Goal: Information Seeking & Learning: Learn about a topic

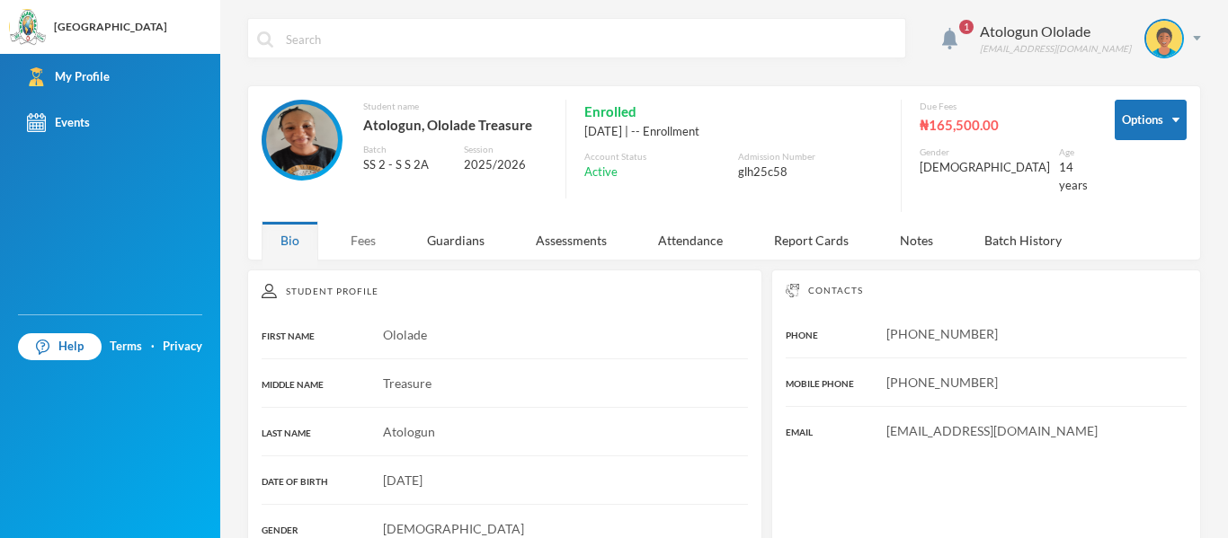
click at [376, 222] on div "Fees" at bounding box center [363, 240] width 63 height 39
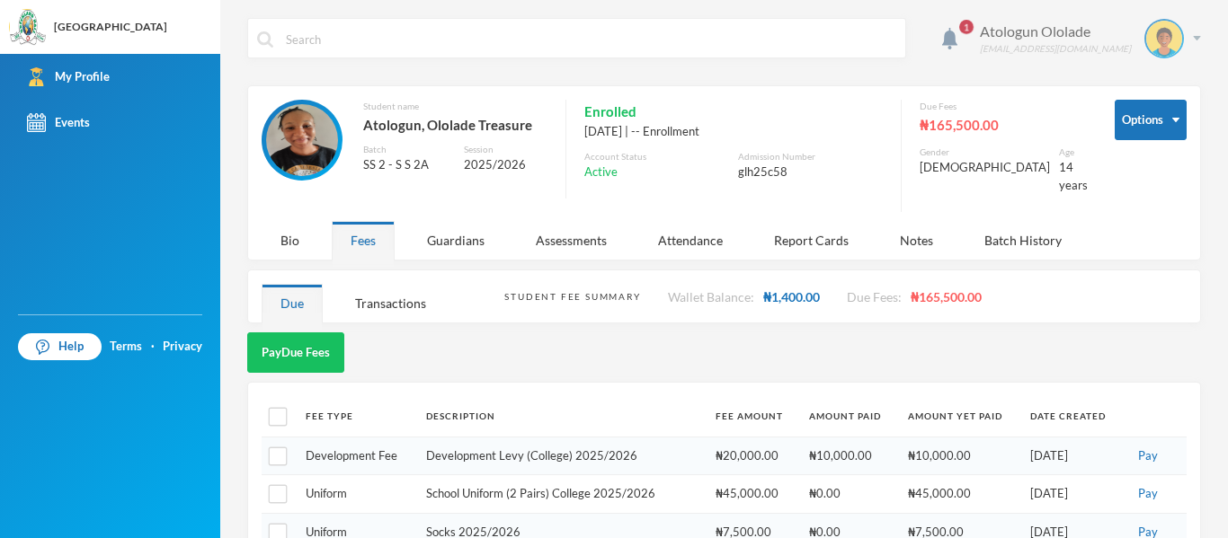
click at [996, 27] on div "Atologun Ololade [EMAIL_ADDRESS][DOMAIN_NAME]" at bounding box center [1083, 39] width 235 height 40
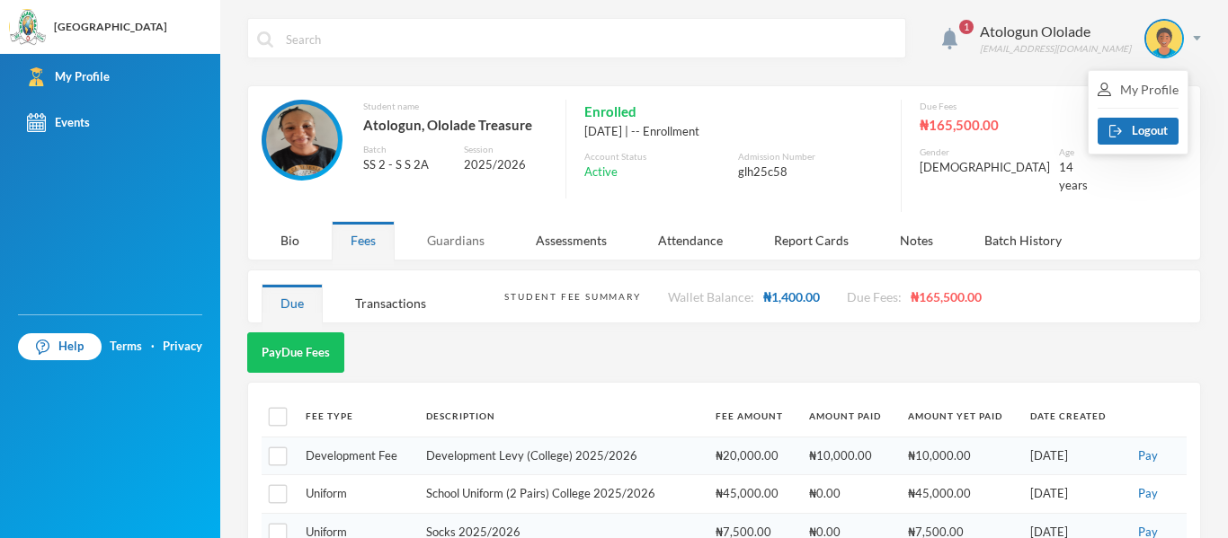
click at [479, 230] on div "Guardians" at bounding box center [455, 240] width 95 height 39
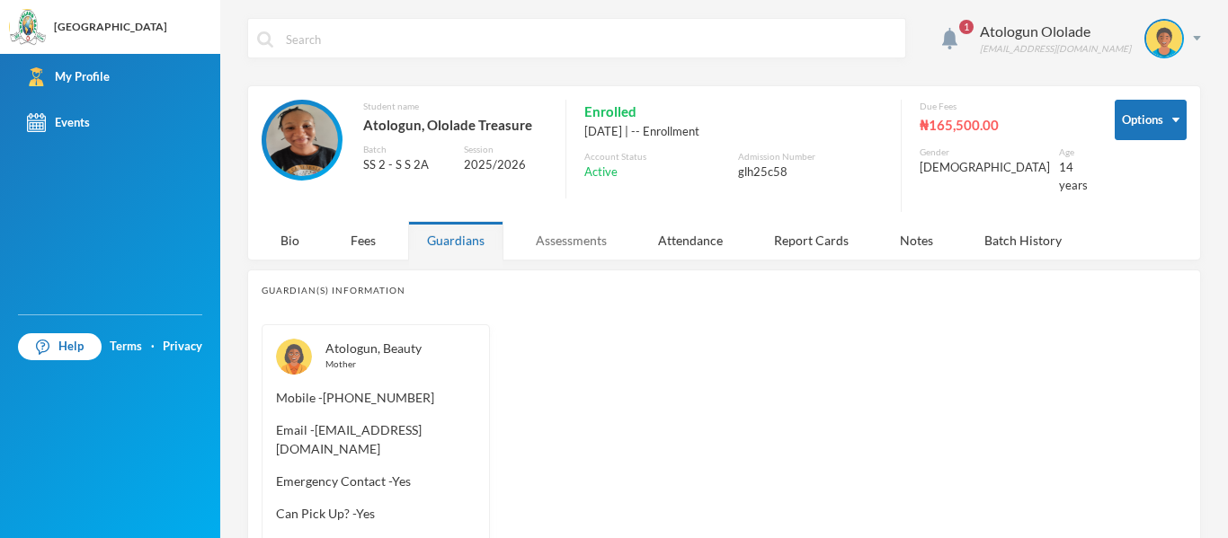
click at [554, 227] on div "Assessments" at bounding box center [571, 240] width 109 height 39
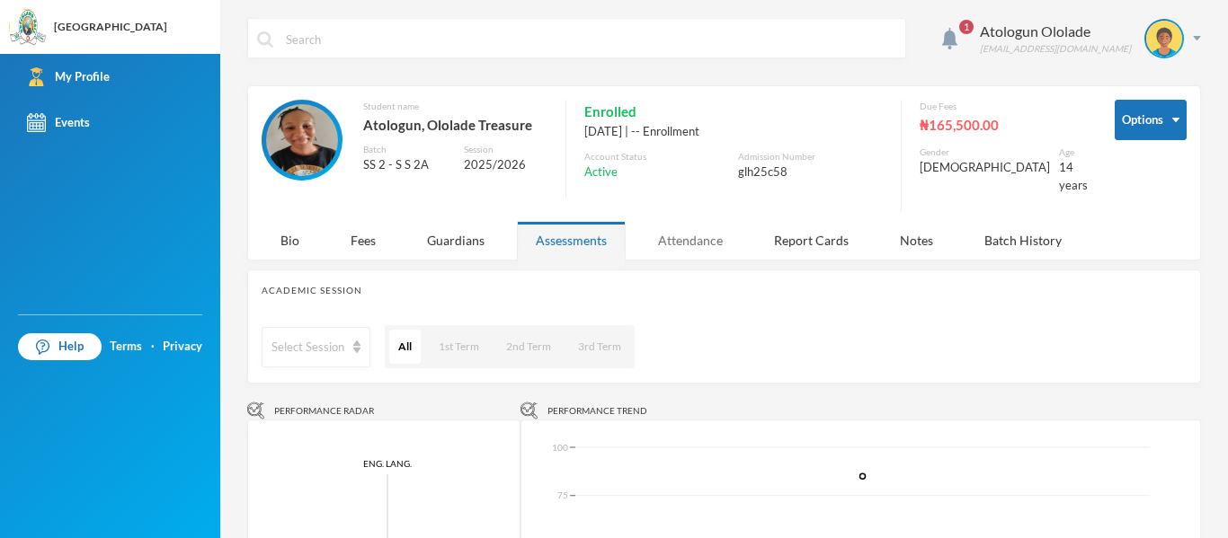
click at [687, 235] on div "Attendance" at bounding box center [690, 240] width 102 height 39
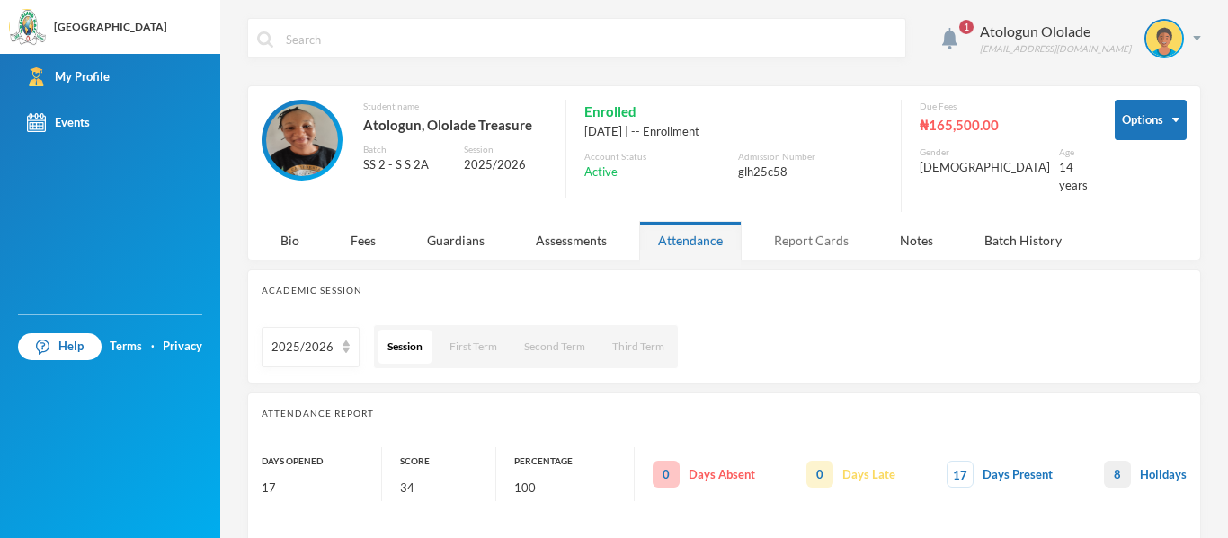
click at [805, 221] on div "Report Cards" at bounding box center [811, 240] width 112 height 39
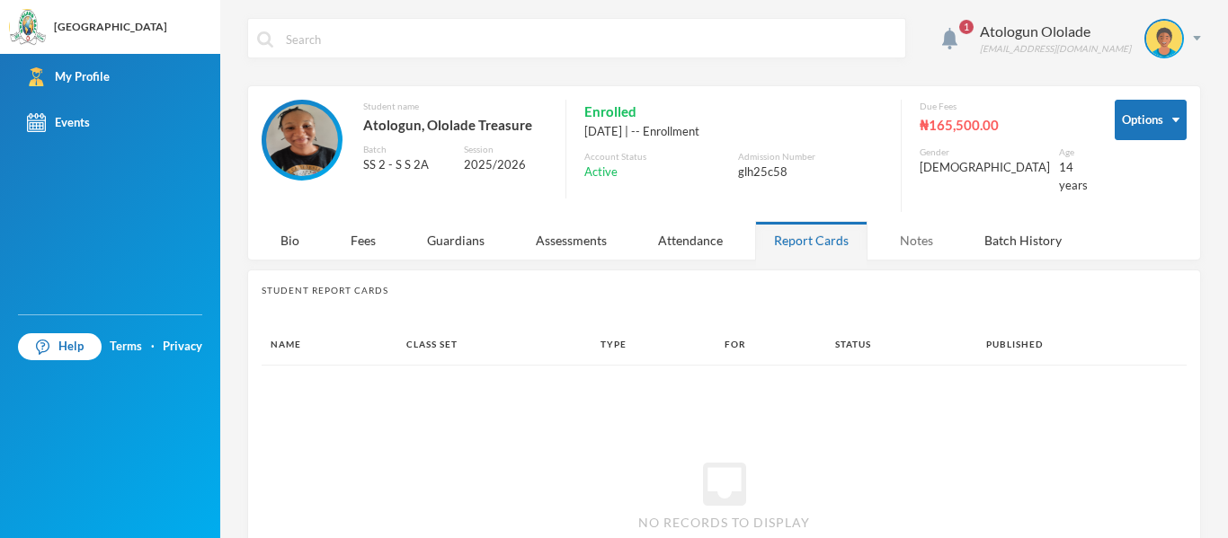
click at [929, 221] on div "Notes" at bounding box center [916, 240] width 71 height 39
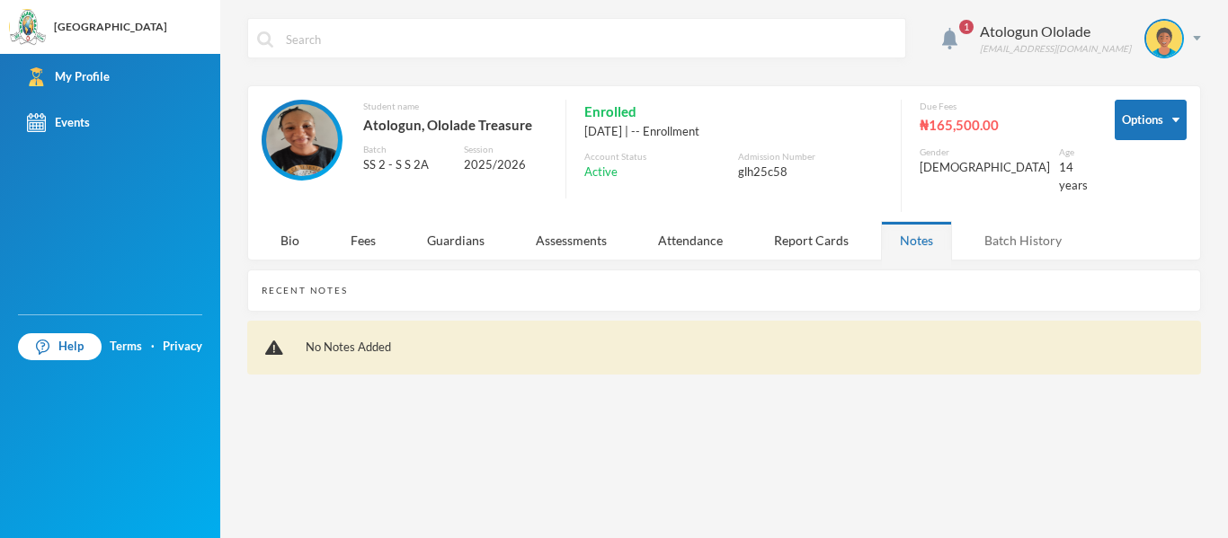
click at [1009, 227] on div "Batch History" at bounding box center [1022, 240] width 115 height 39
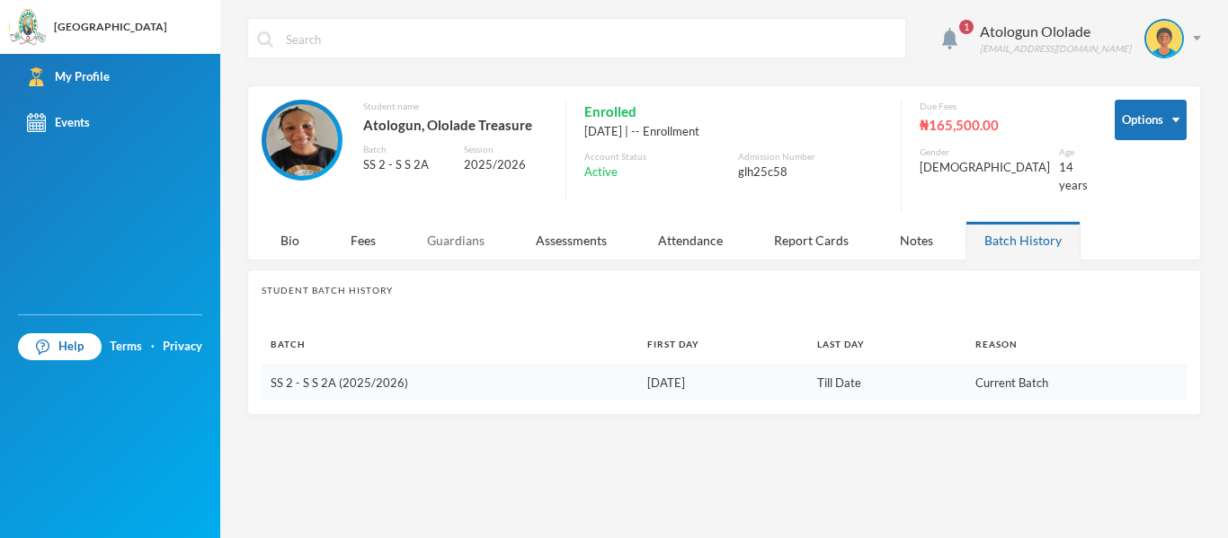
click at [463, 232] on div "Guardians" at bounding box center [455, 240] width 95 height 39
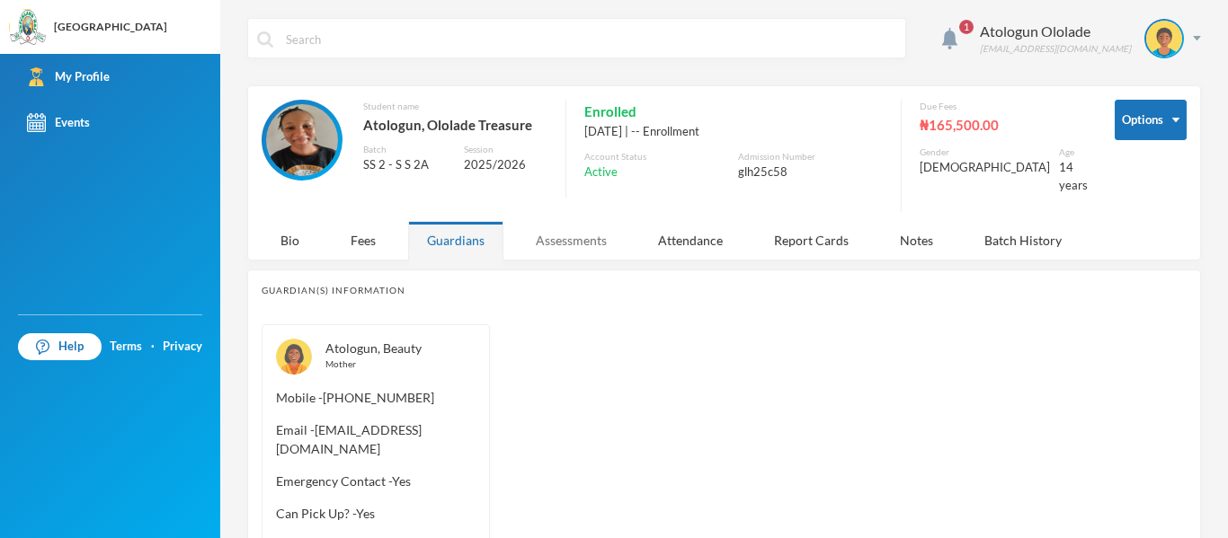
click at [524, 226] on div "Assessments" at bounding box center [571, 240] width 109 height 39
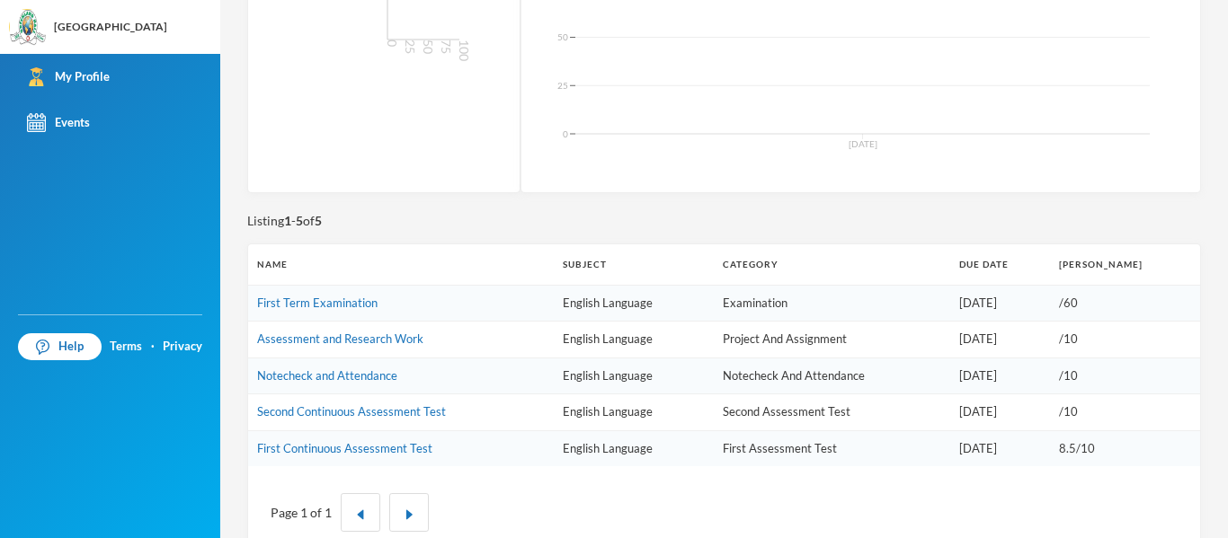
scroll to position [533, 0]
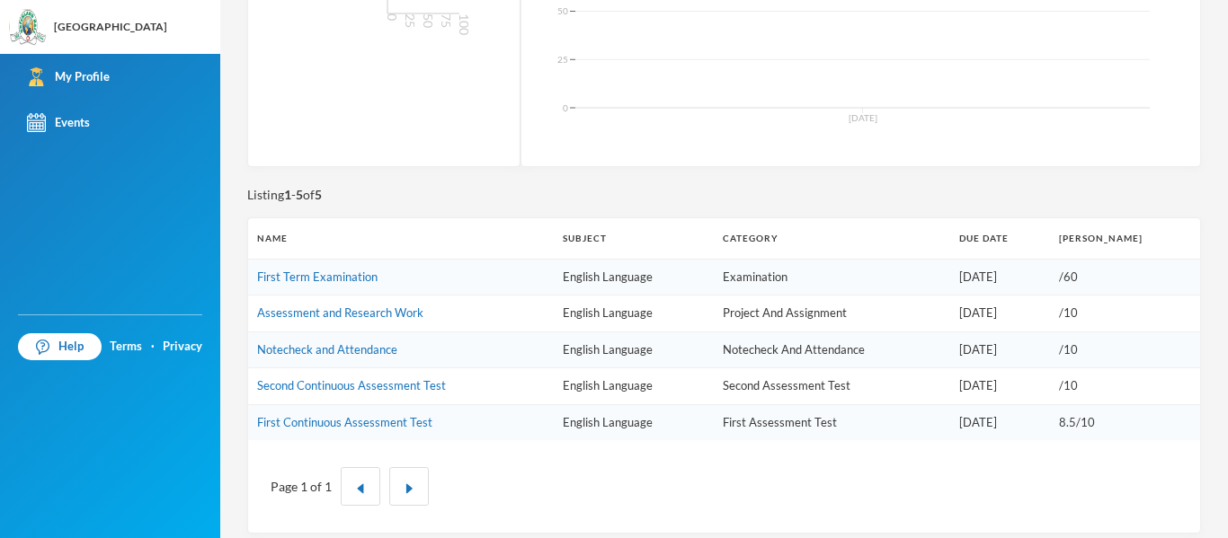
click at [785, 368] on td "Second Assessment Test" at bounding box center [832, 386] width 236 height 37
click at [416, 476] on button "button" at bounding box center [409, 486] width 40 height 39
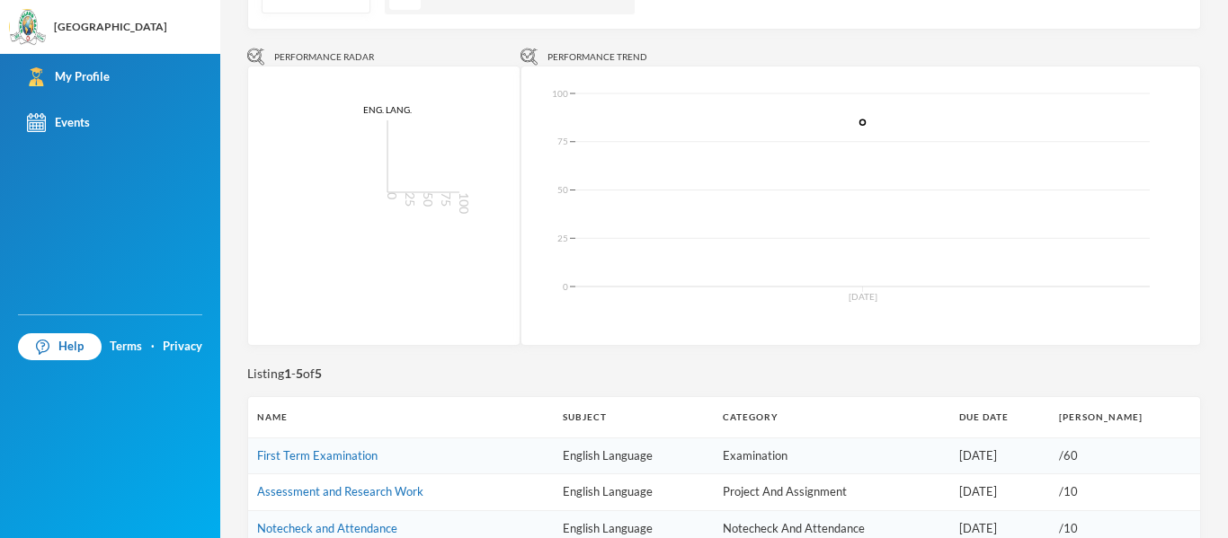
scroll to position [0, 0]
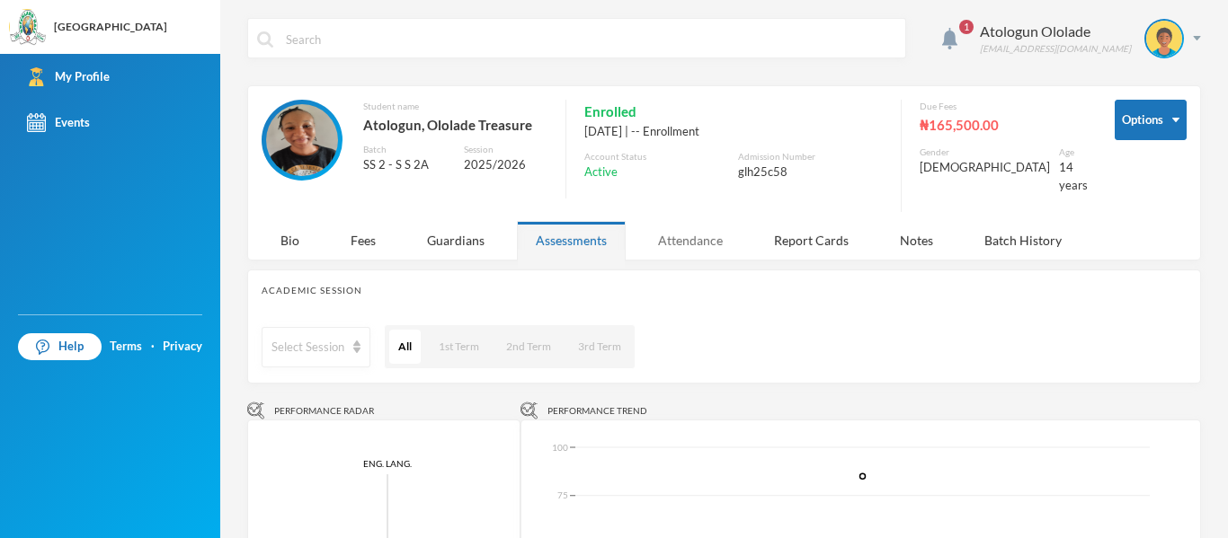
click at [702, 235] on div "Attendance" at bounding box center [690, 240] width 102 height 39
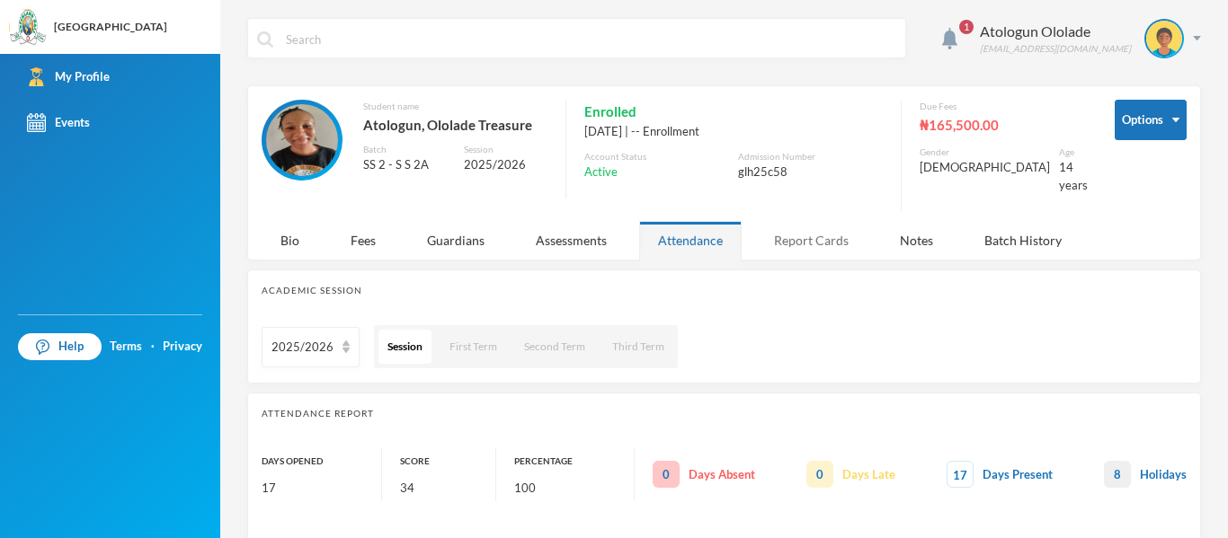
click at [819, 243] on div "Report Cards" at bounding box center [811, 240] width 112 height 39
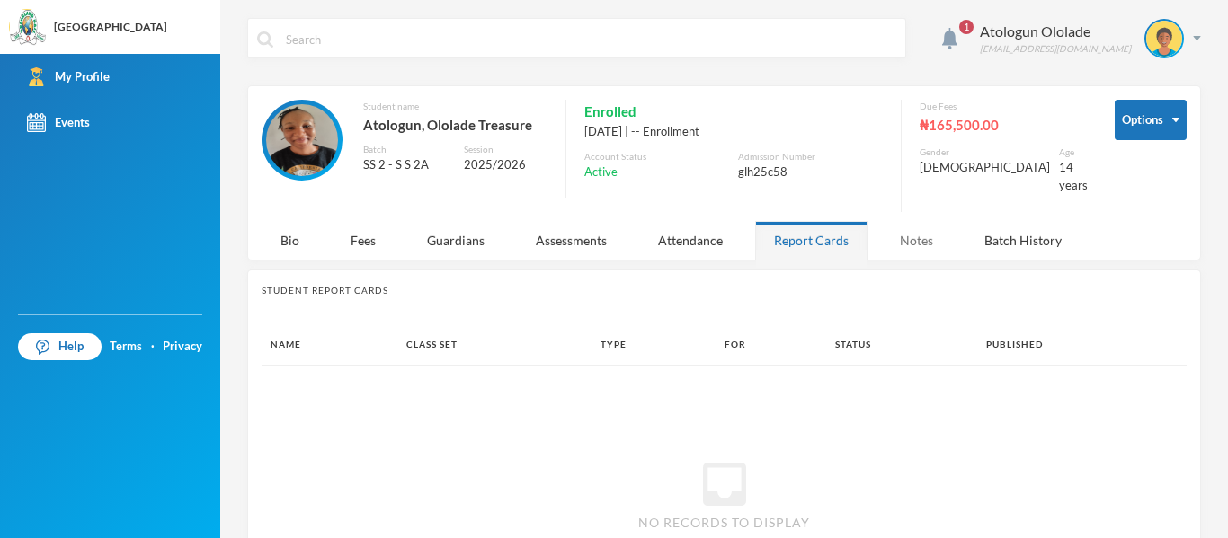
click at [909, 221] on div "Notes" at bounding box center [916, 240] width 71 height 39
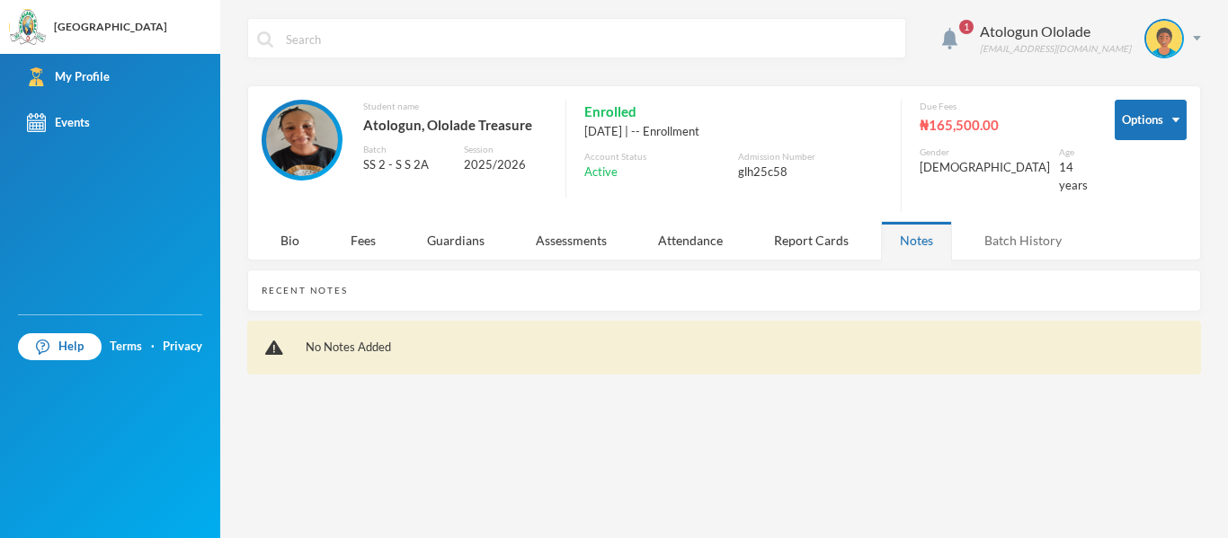
click at [1013, 221] on div "Batch History" at bounding box center [1022, 240] width 115 height 39
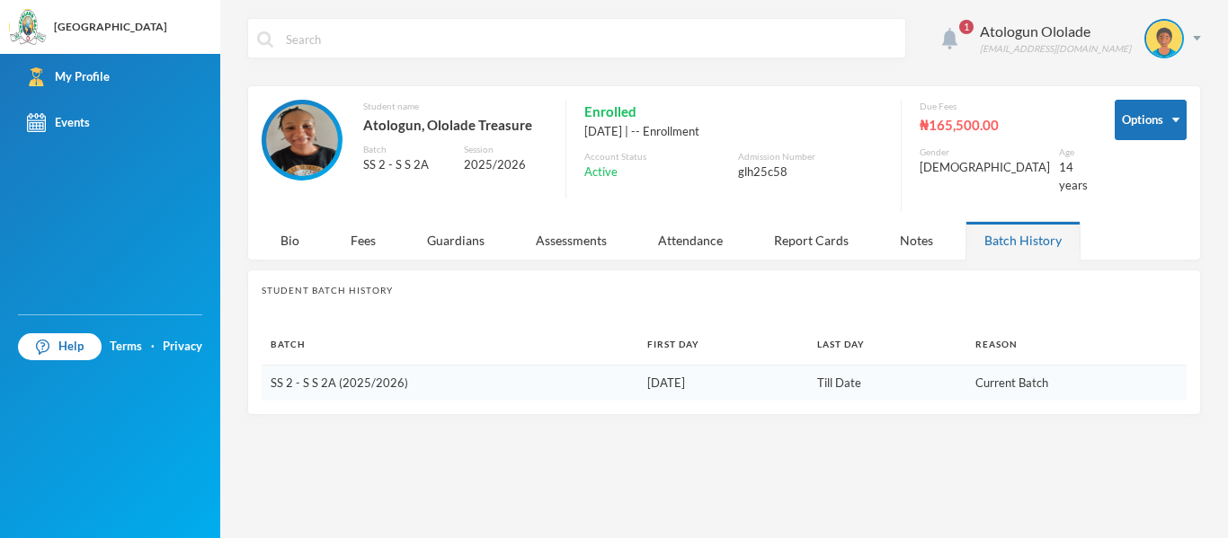
click at [957, 45] on img at bounding box center [949, 39] width 15 height 22
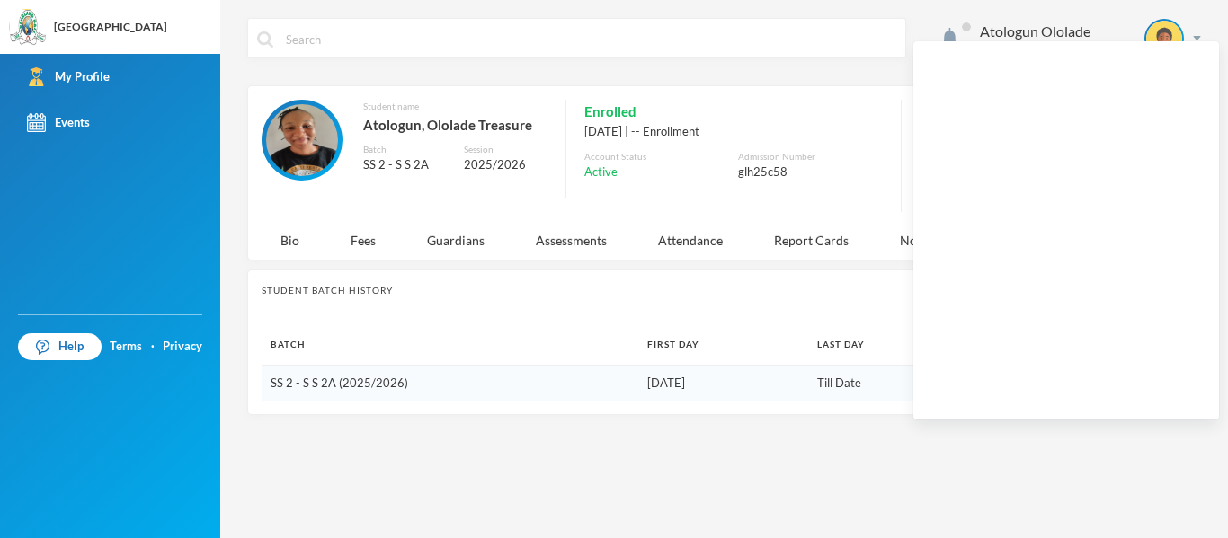
click at [971, 29] on span at bounding box center [966, 26] width 9 height 9
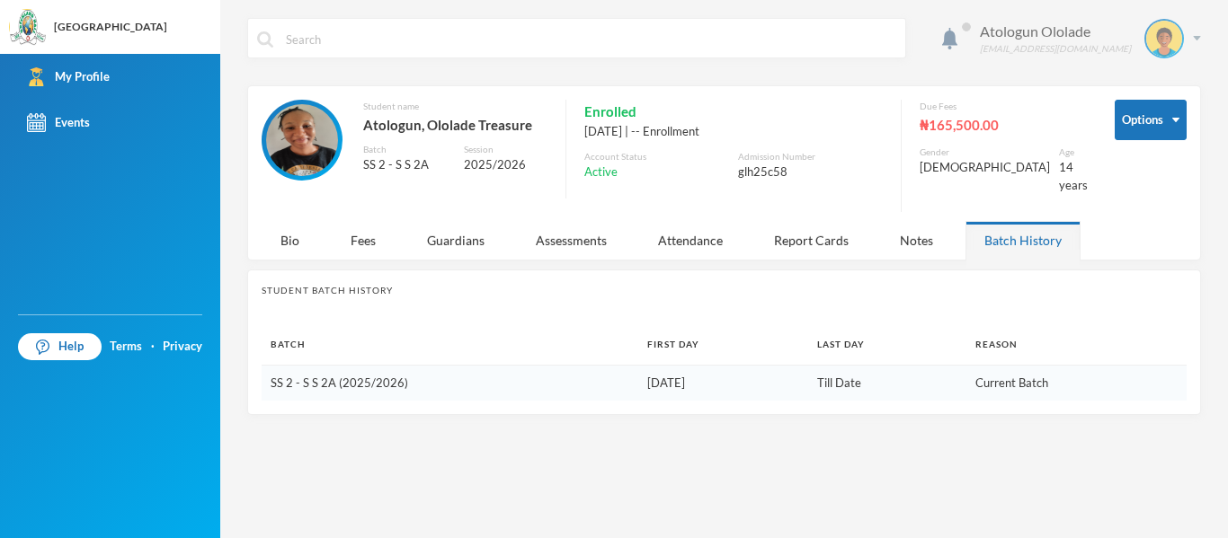
click at [1088, 39] on div "Atologun Ololade" at bounding box center [1055, 32] width 151 height 22
click at [1058, 36] on div "Atologun Ololade" at bounding box center [1055, 32] width 151 height 22
click at [1061, 35] on div "Atologun Ololade" at bounding box center [1055, 32] width 151 height 22
click at [590, 224] on div "Assessments" at bounding box center [571, 240] width 109 height 39
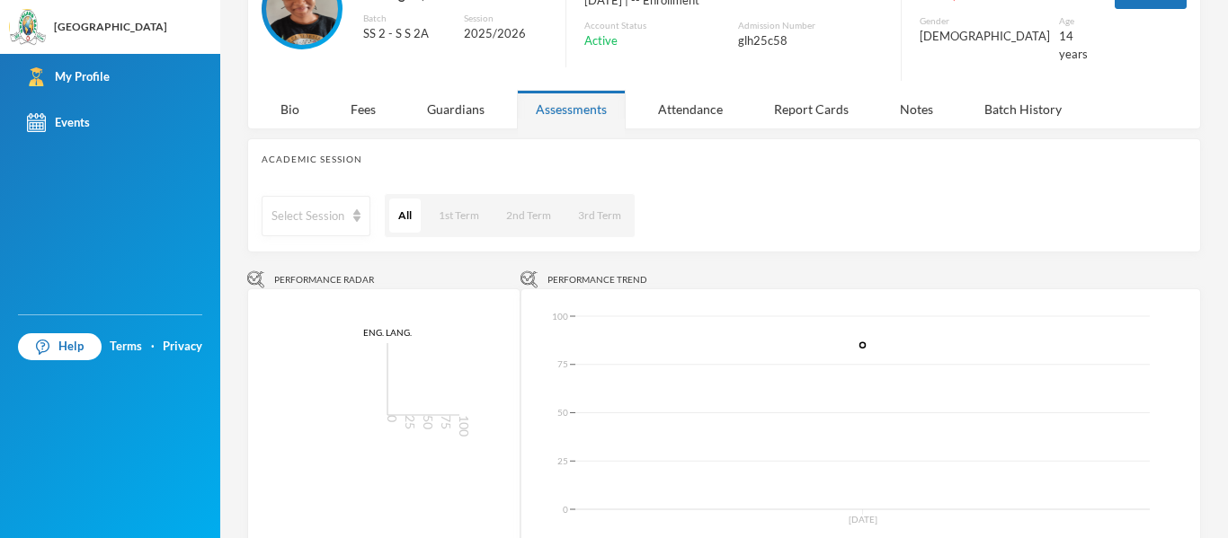
scroll to position [128, 0]
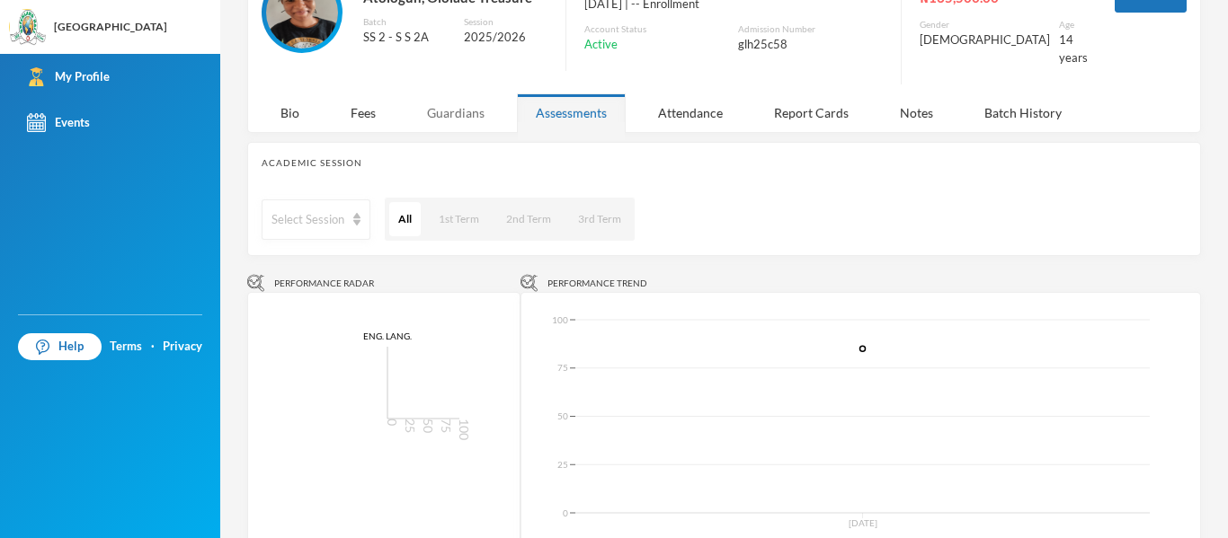
click at [445, 95] on div "Guardians" at bounding box center [455, 112] width 95 height 39
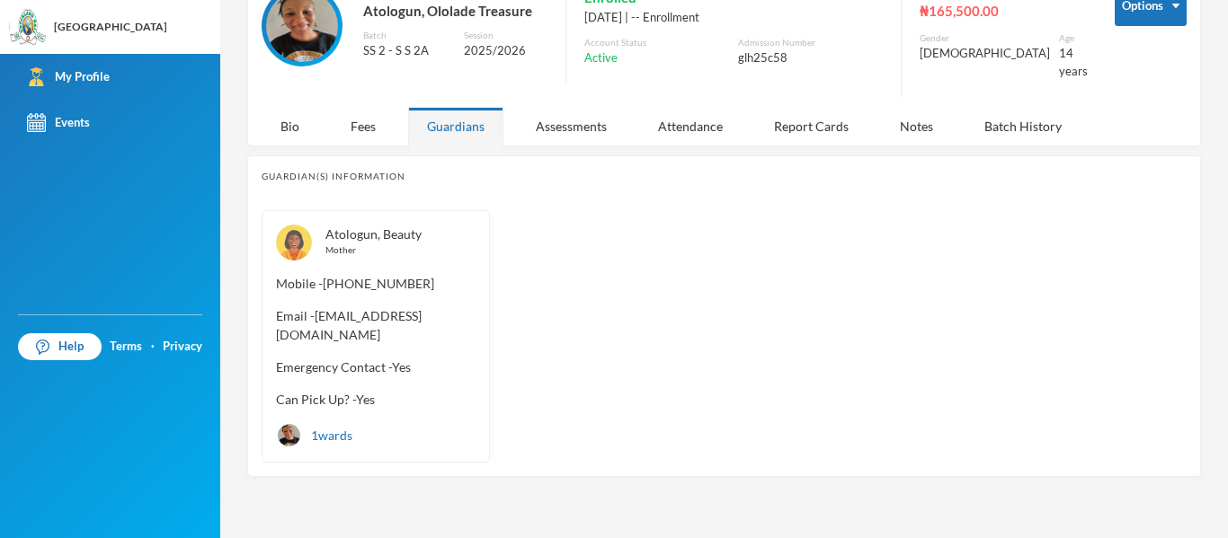
scroll to position [101, 0]
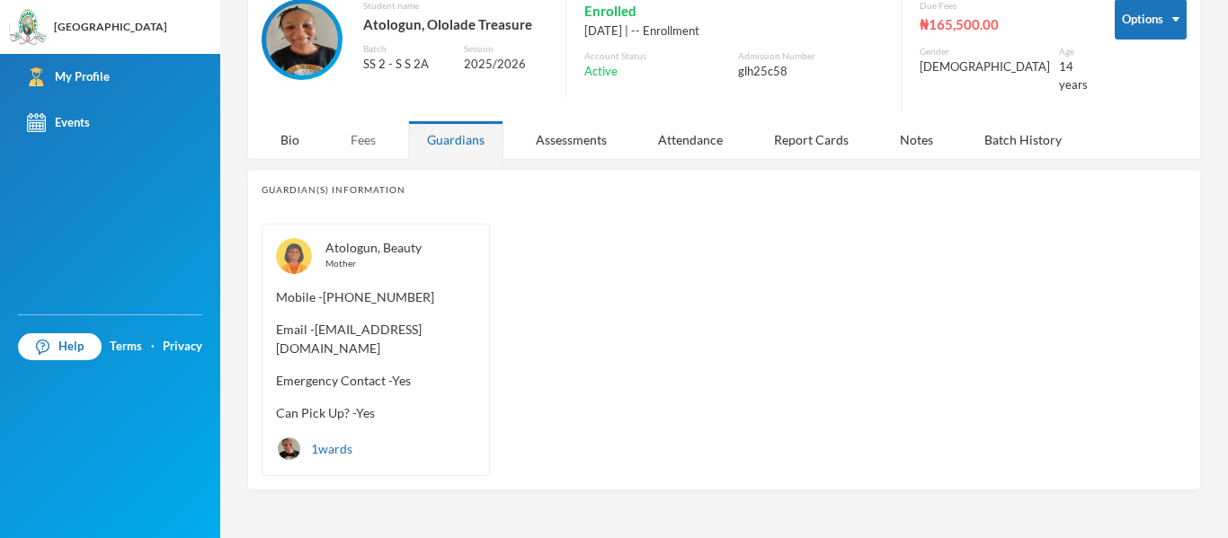
click at [344, 132] on div "Fees" at bounding box center [363, 139] width 63 height 39
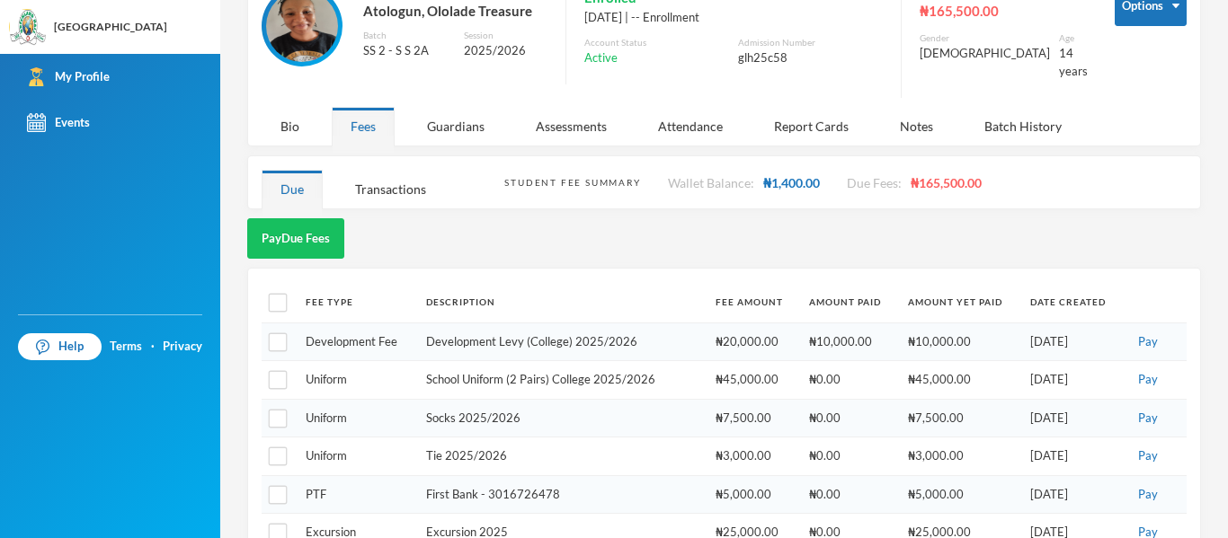
scroll to position [0, 0]
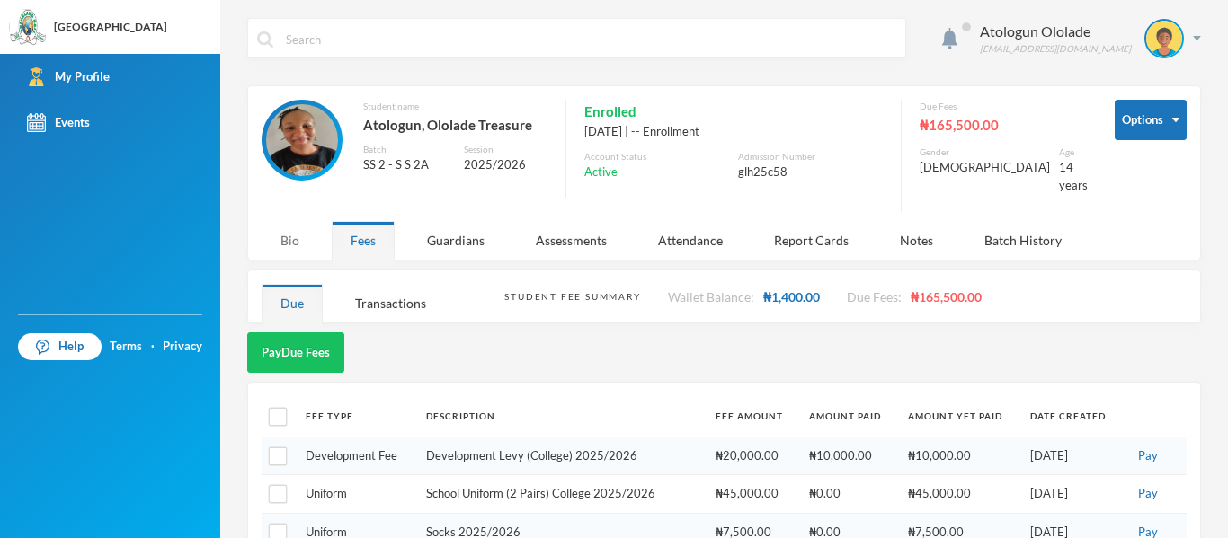
click at [276, 221] on div "Bio" at bounding box center [290, 240] width 57 height 39
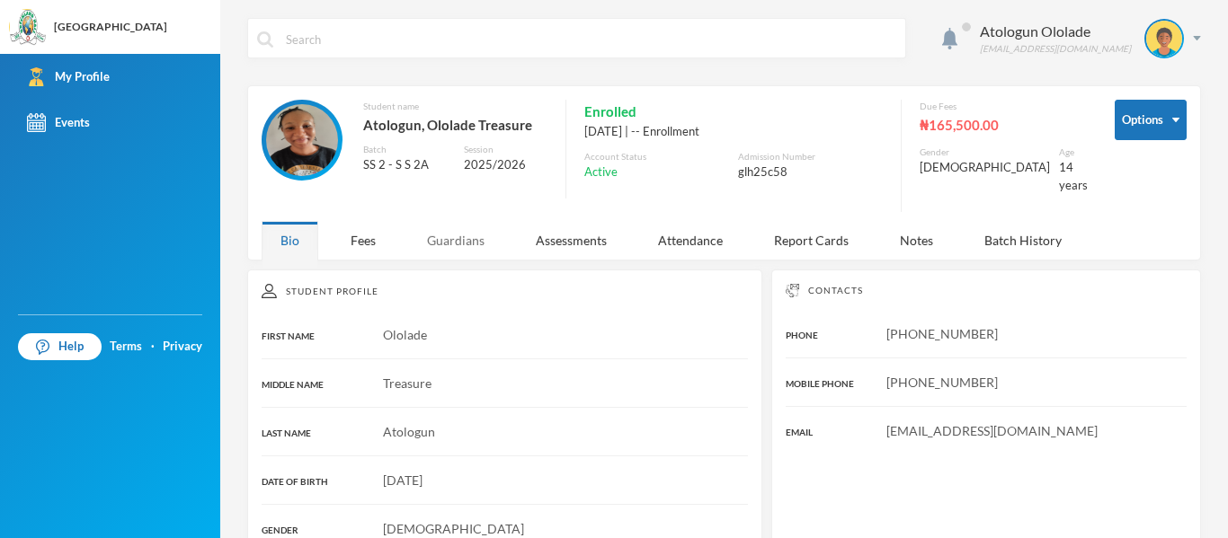
click at [462, 234] on div "Guardians" at bounding box center [455, 240] width 95 height 39
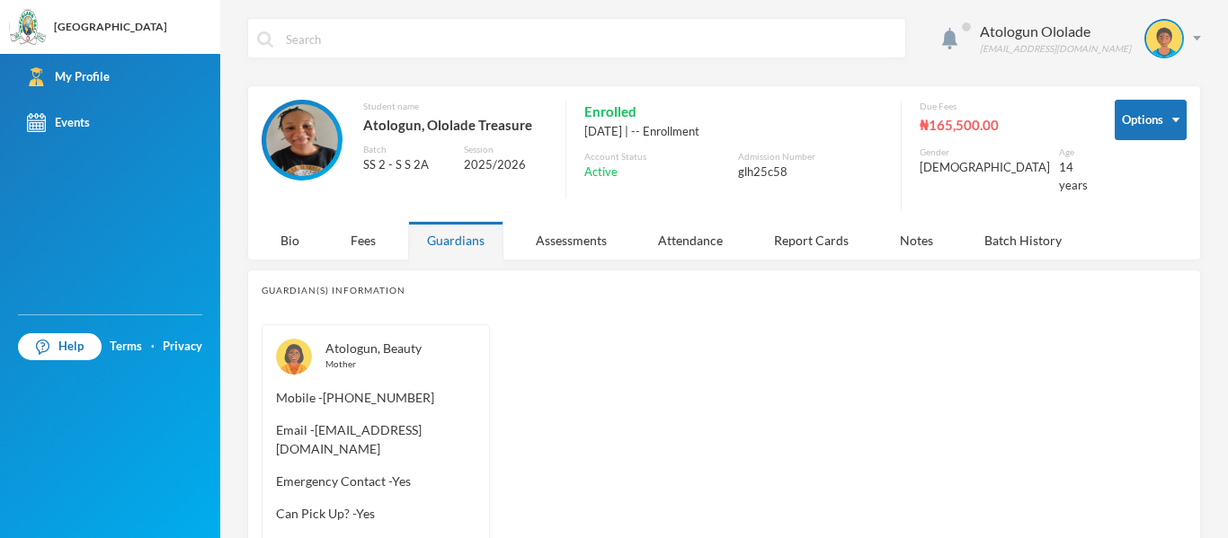
scroll to position [1, 0]
click at [567, 231] on div "Assessments" at bounding box center [571, 239] width 109 height 39
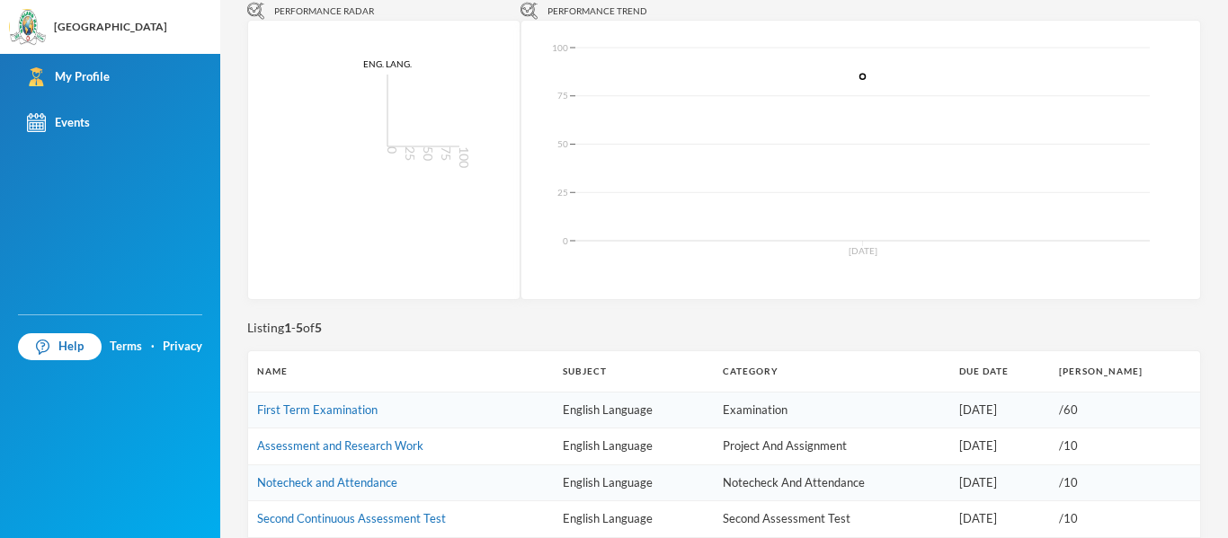
scroll to position [533, 0]
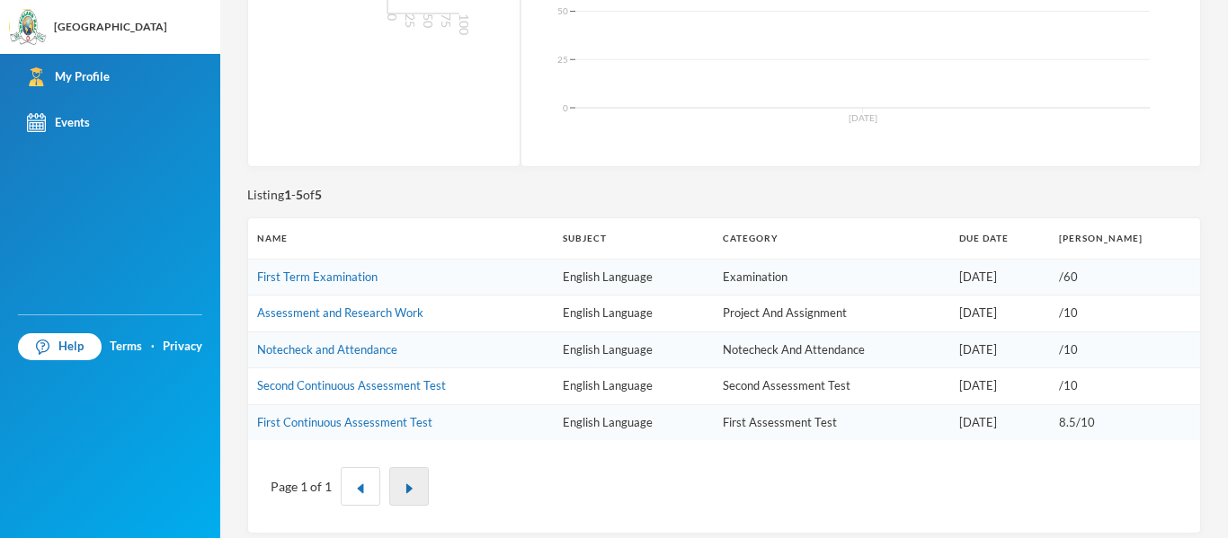
click at [411, 483] on img "button" at bounding box center [408, 488] width 11 height 11
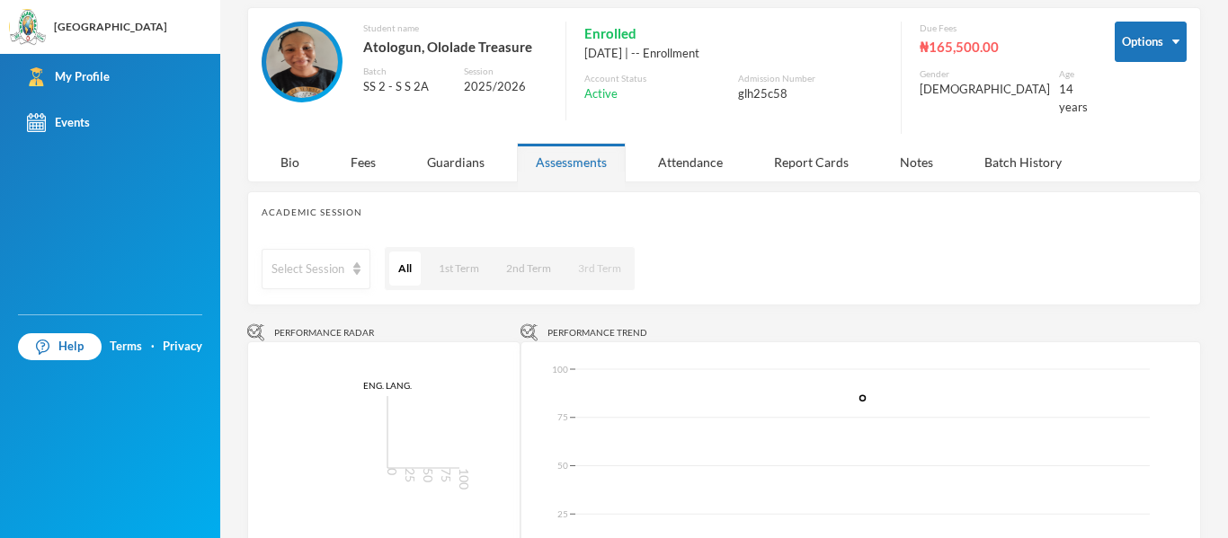
scroll to position [82, 0]
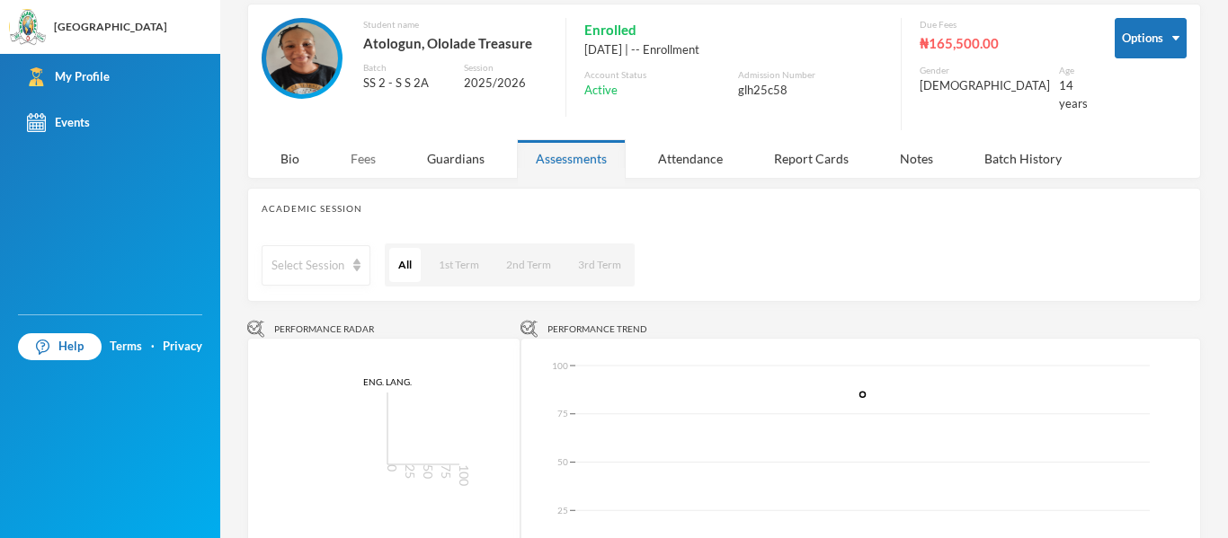
click at [381, 146] on div "Fees" at bounding box center [363, 158] width 63 height 39
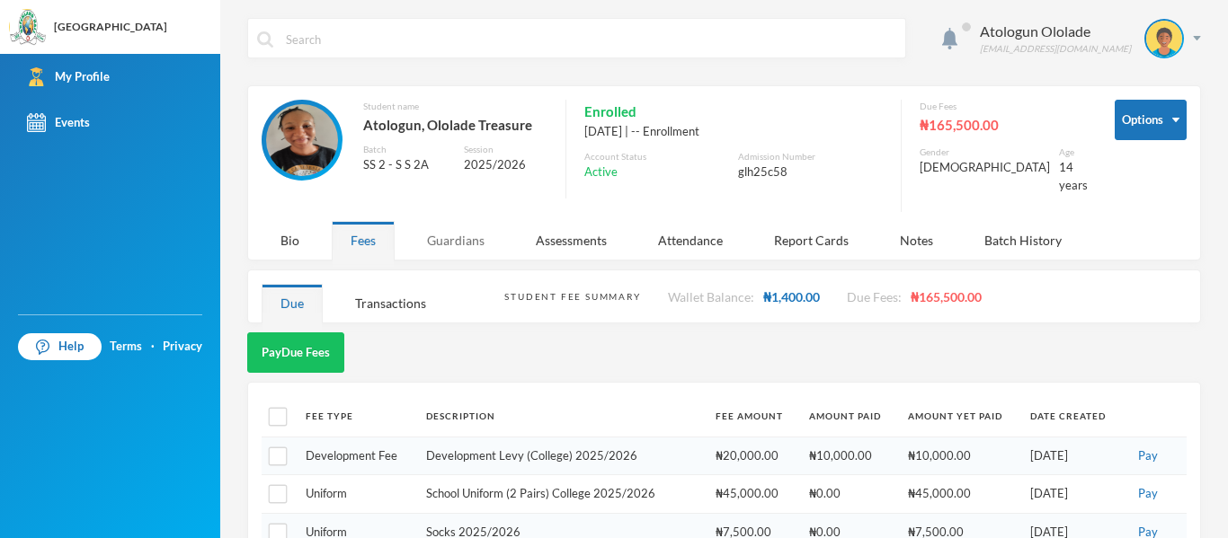
scroll to position [111, 0]
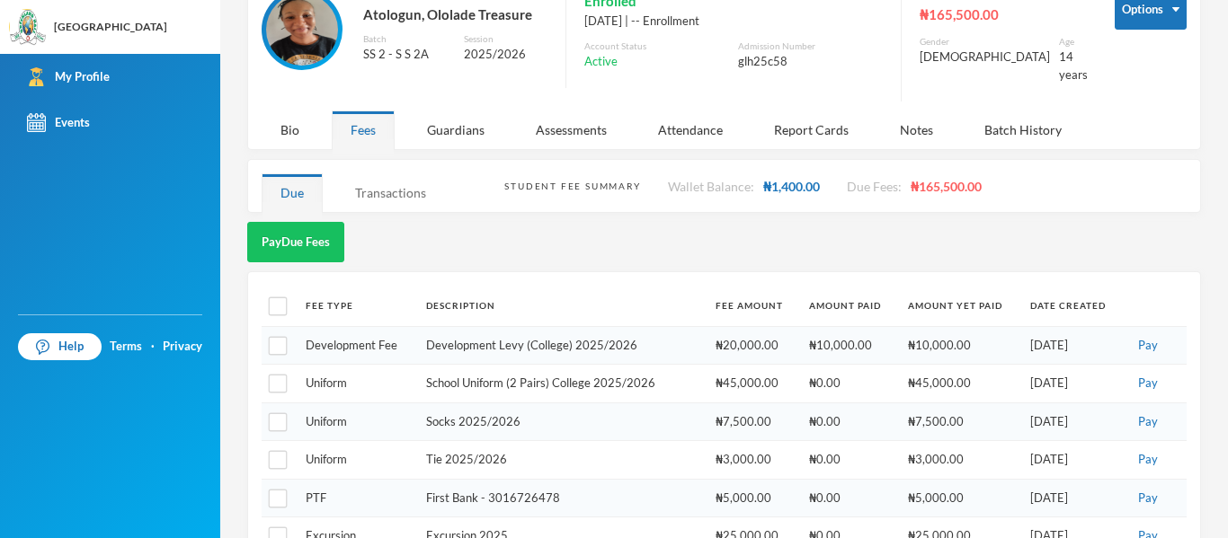
click at [407, 187] on div "Transactions" at bounding box center [390, 192] width 109 height 39
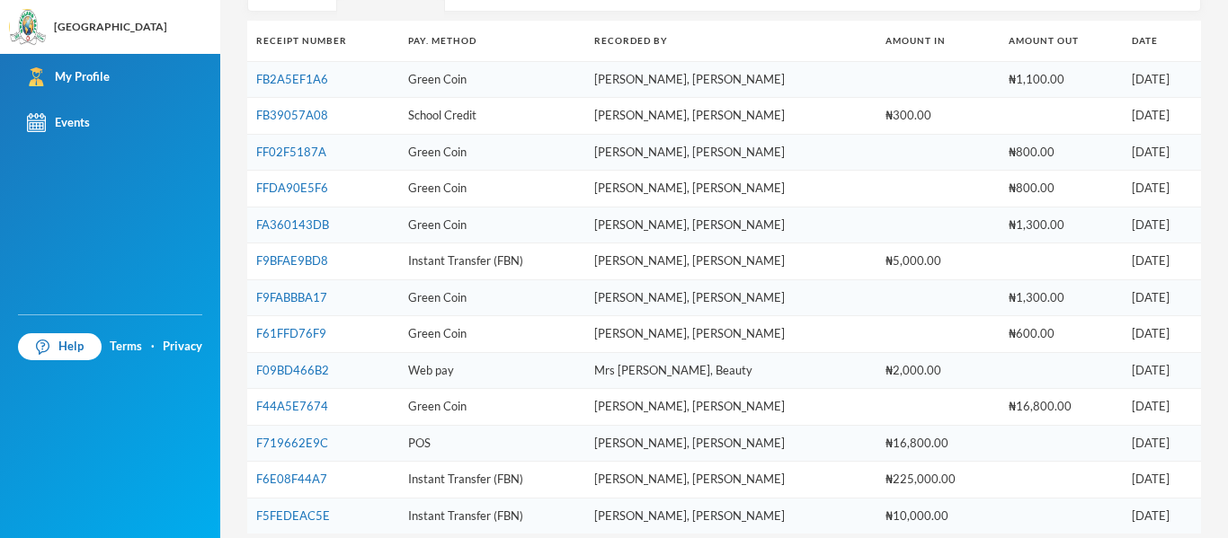
scroll to position [0, 0]
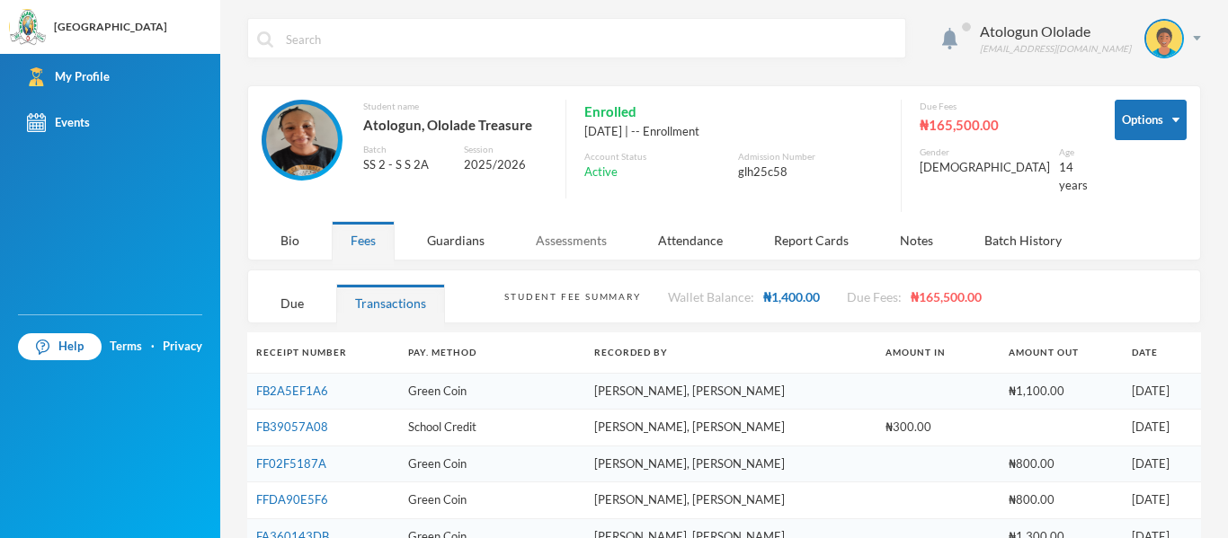
click at [581, 221] on div "Assessments" at bounding box center [571, 240] width 109 height 39
